Goal: Task Accomplishment & Management: Manage account settings

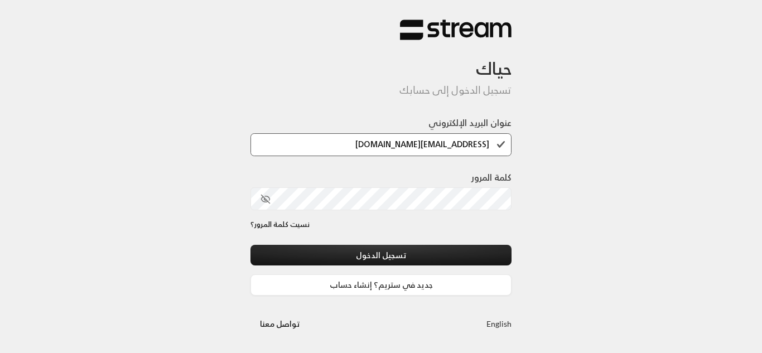
type input "[EMAIL_ADDRESS][DOMAIN_NAME]"
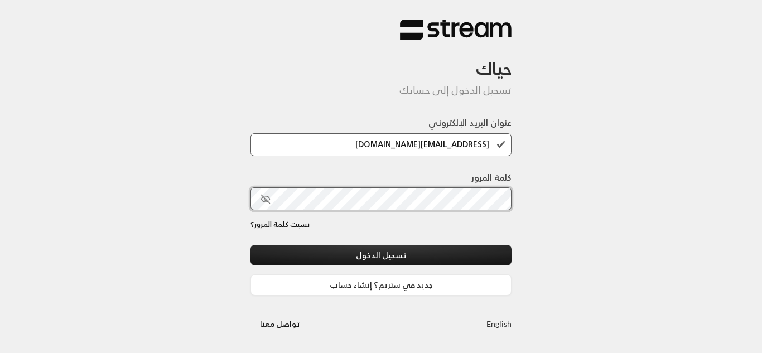
click at [251, 245] on button "تسجيل الدخول" at bounding box center [381, 255] width 261 height 21
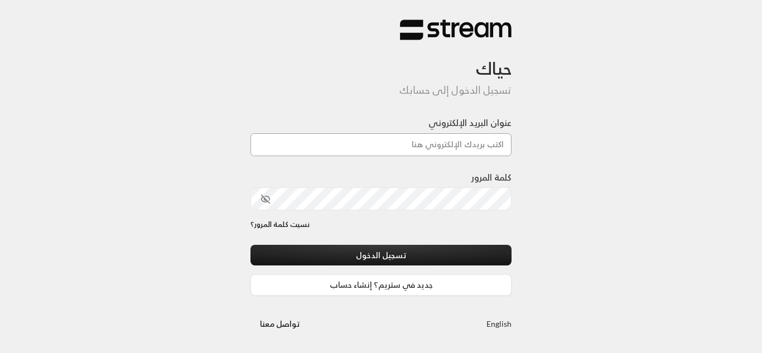
click at [441, 151] on input "عنوان البريد الإلكتروني" at bounding box center [381, 144] width 261 height 23
type input "[EMAIL_ADDRESS][DOMAIN_NAME]"
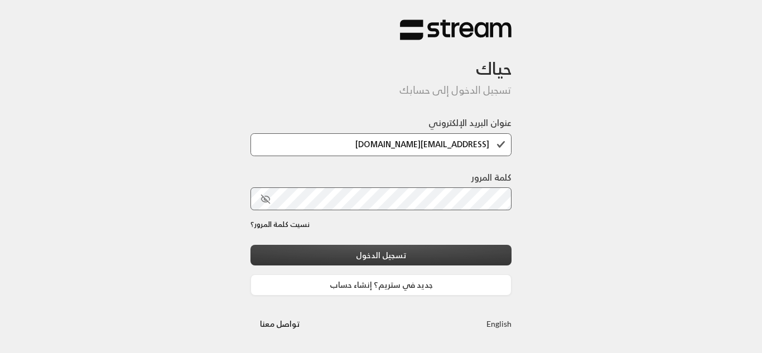
click at [410, 256] on button "تسجيل الدخول" at bounding box center [381, 255] width 261 height 21
